Goal: Use online tool/utility

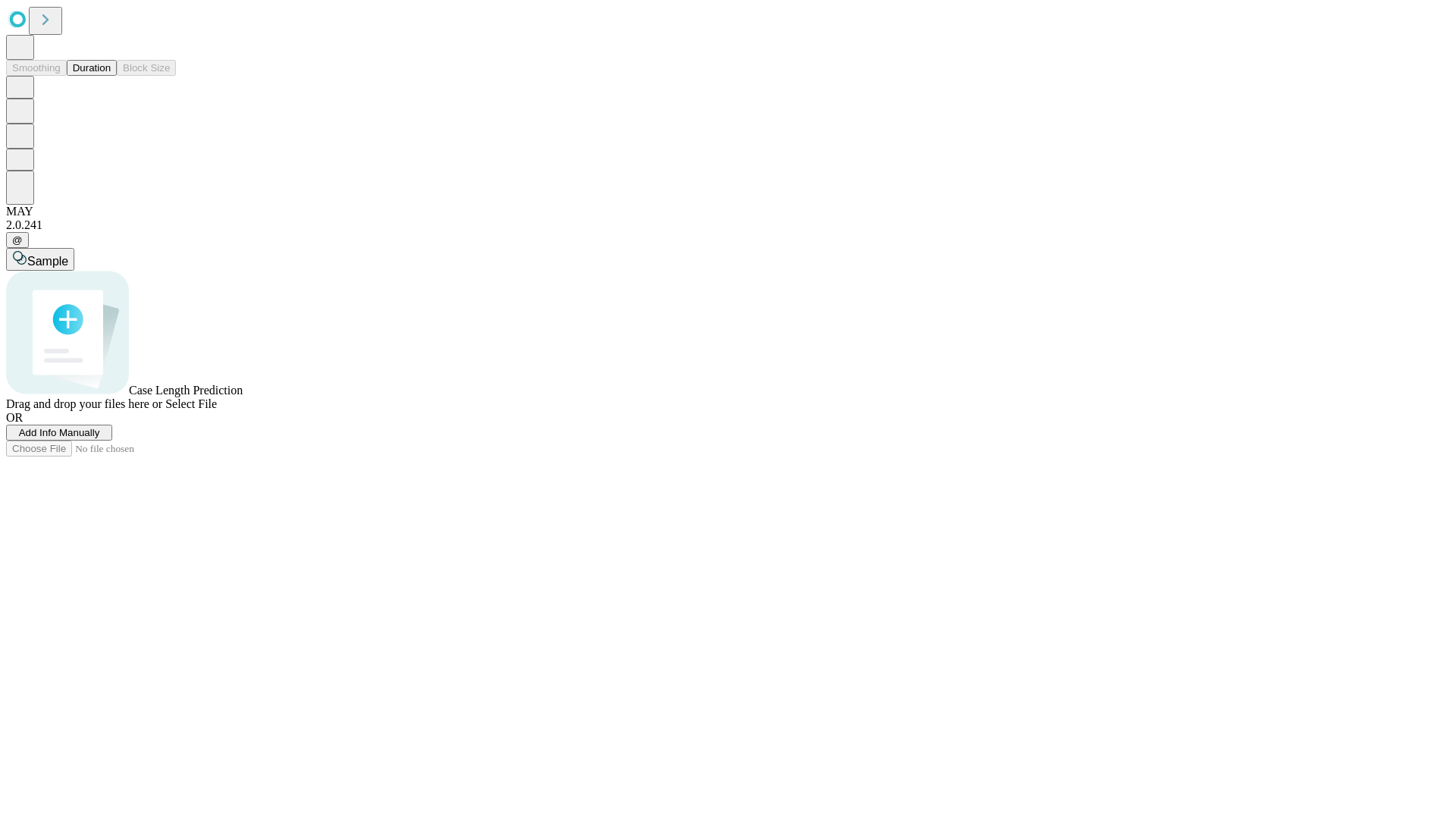
click at [111, 76] on button "Duration" at bounding box center [92, 67] width 50 height 16
click at [217, 410] on span "Select File" at bounding box center [191, 404] width 52 height 13
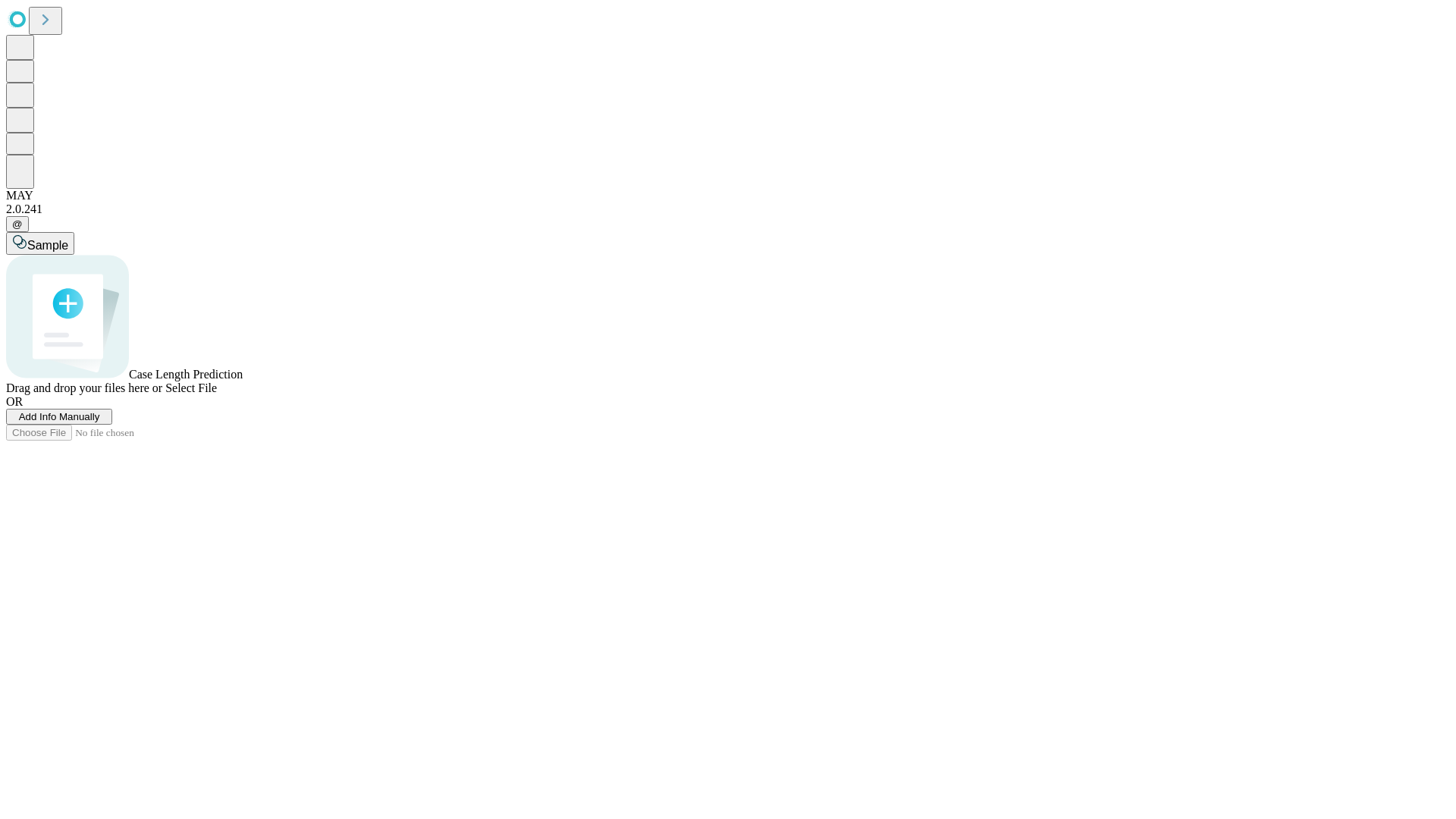
click at [217, 394] on span "Select File" at bounding box center [191, 388] width 52 height 13
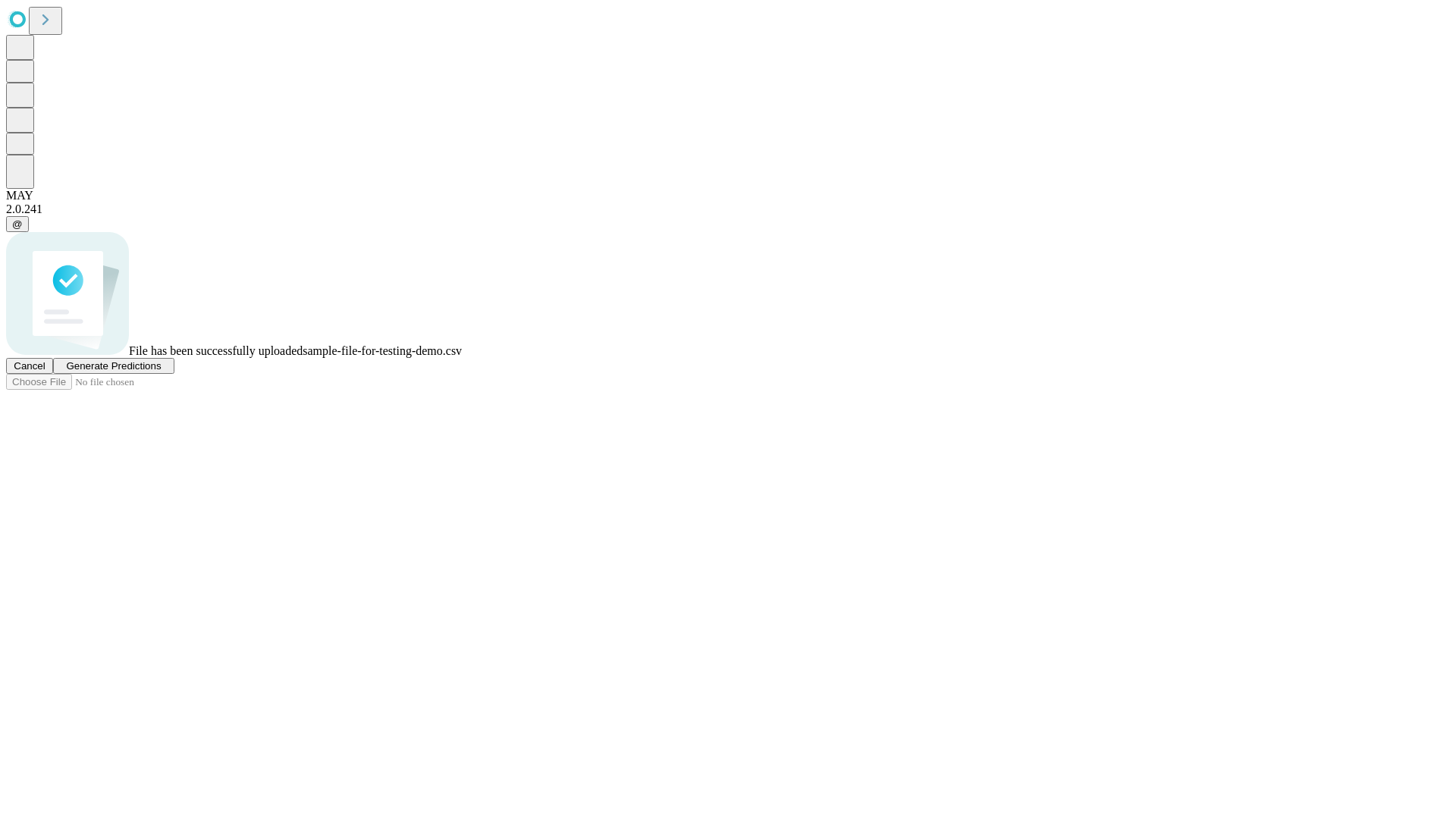
click at [161, 371] on span "Generate Predictions" at bounding box center [113, 366] width 95 height 12
